Goal: Transaction & Acquisition: Purchase product/service

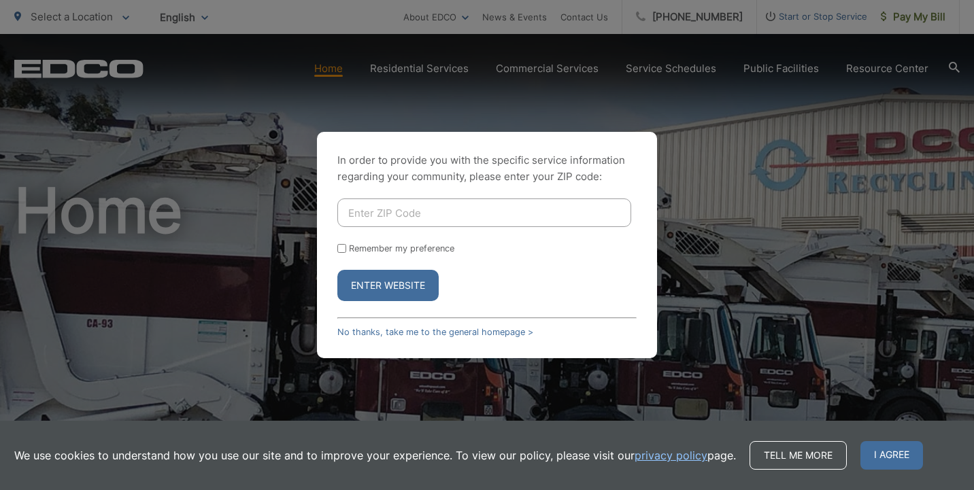
click at [477, 212] on input "Enter ZIP Code" at bounding box center [484, 213] width 294 height 29
type input "92081"
click at [397, 288] on button "Enter Website" at bounding box center [387, 285] width 101 height 31
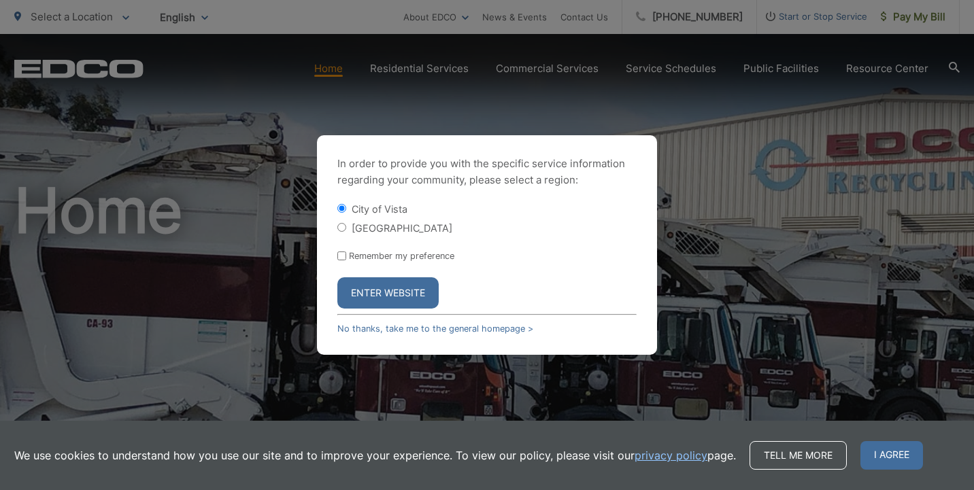
click at [928, 20] on div "In order to provide you with the specific service information regarding your co…" at bounding box center [487, 245] width 974 height 490
click at [425, 282] on button "Enter Website" at bounding box center [387, 293] width 101 height 31
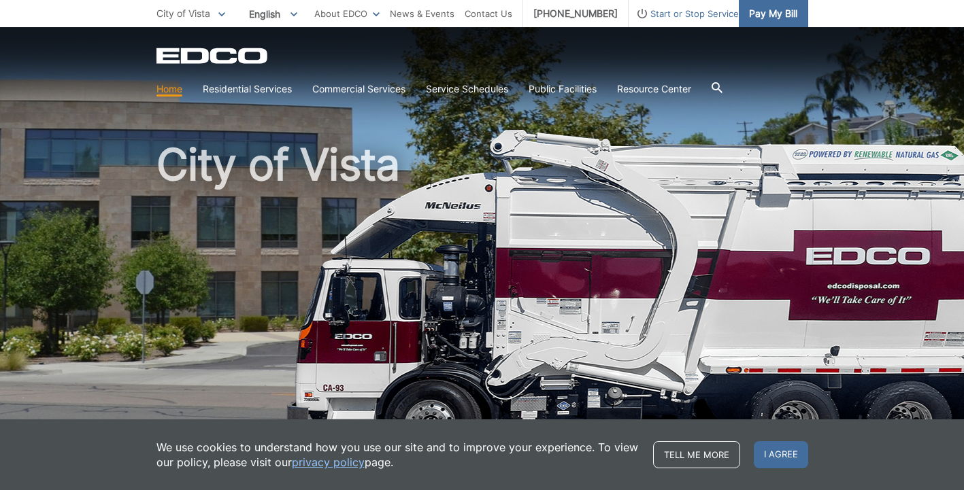
click at [764, 19] on span "Pay My Bill" at bounding box center [773, 13] width 48 height 15
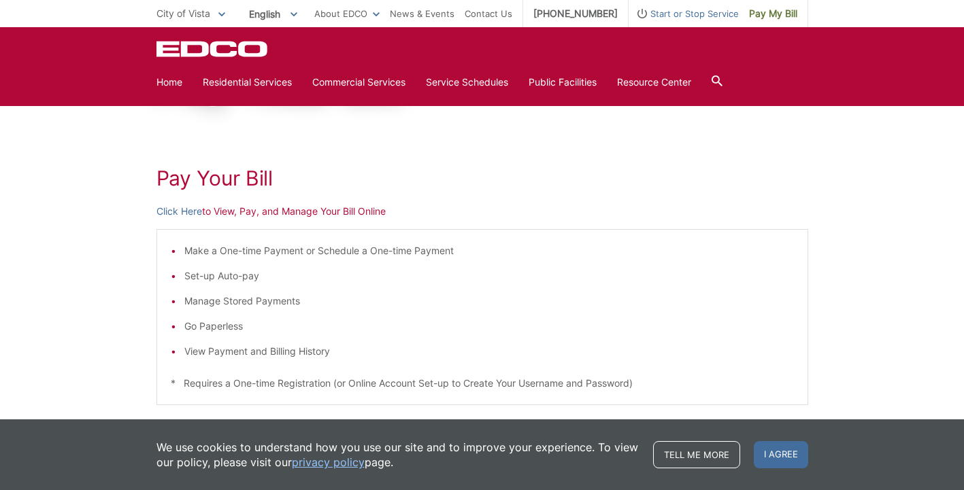
scroll to position [131, 0]
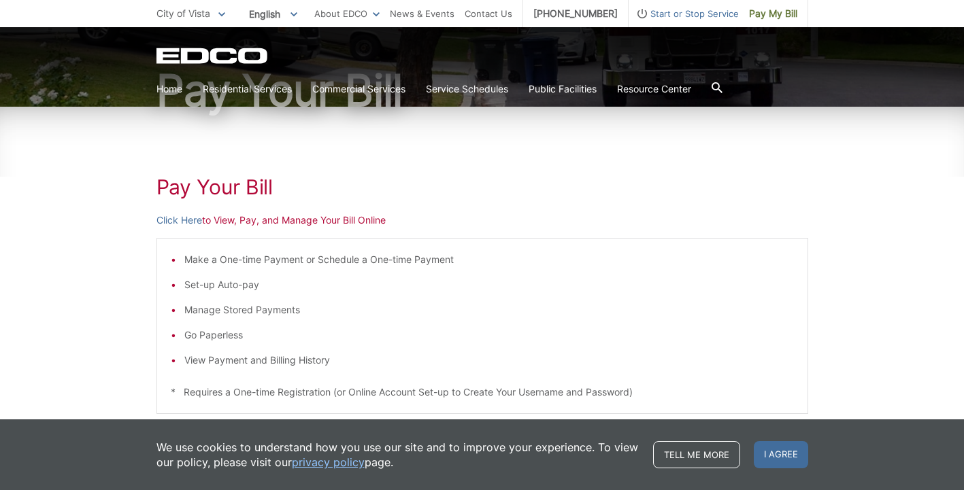
click at [365, 220] on p "Click Here to View, Pay, and Manage Your Bill Online" at bounding box center [482, 220] width 652 height 15
click at [178, 223] on link "Click Here" at bounding box center [179, 220] width 46 height 15
